Goal: Browse casually: Explore the website without a specific task or goal

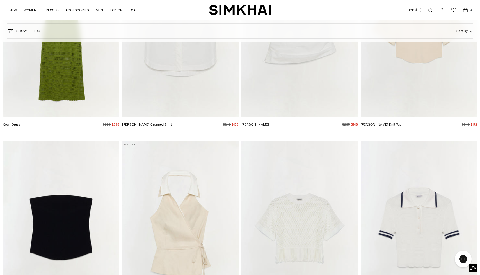
scroll to position [21930, 0]
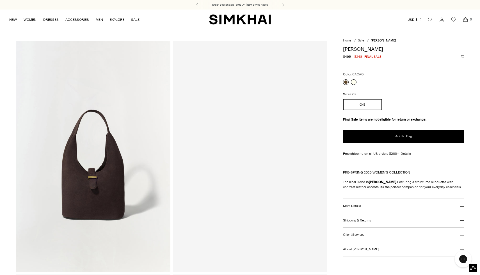
click at [347, 82] on link at bounding box center [346, 82] width 6 height 6
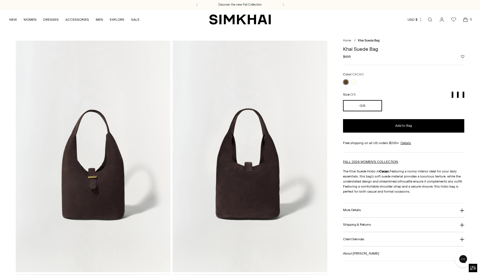
click at [352, 83] on link at bounding box center [354, 82] width 6 height 6
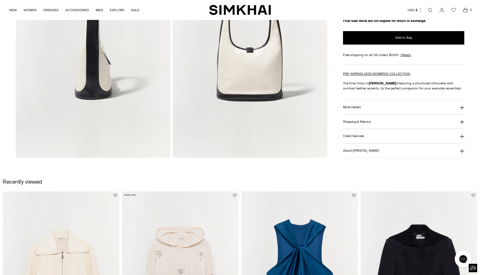
scroll to position [748, 0]
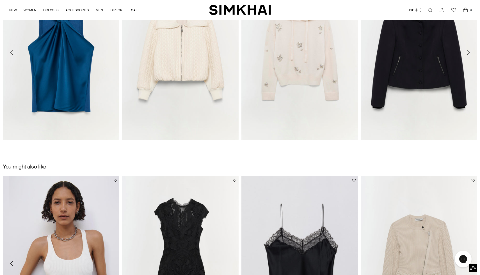
scroll to position [959, 0]
